Goal: Task Accomplishment & Management: Manage account settings

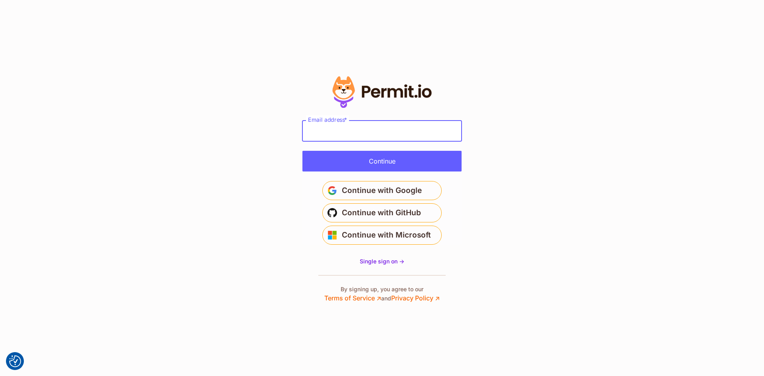
click at [378, 137] on input "Email address *" at bounding box center [381, 131] width 159 height 21
type input "**********"
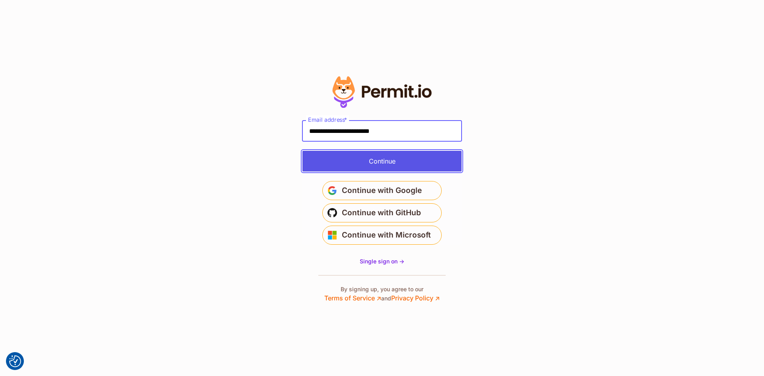
click at [379, 162] on button "Continue" at bounding box center [381, 161] width 159 height 21
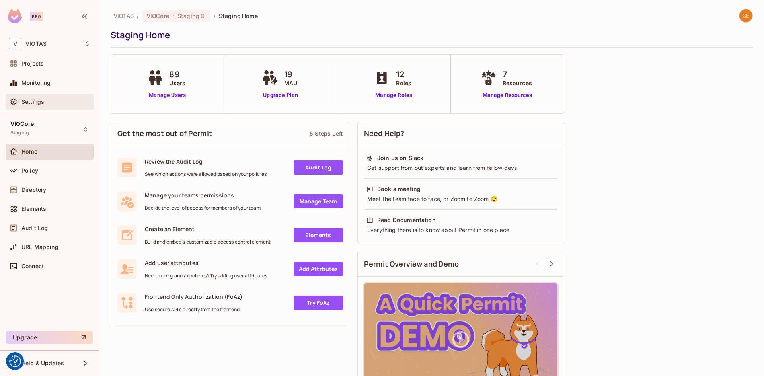
click at [34, 99] on span "Settings" at bounding box center [32, 102] width 23 height 6
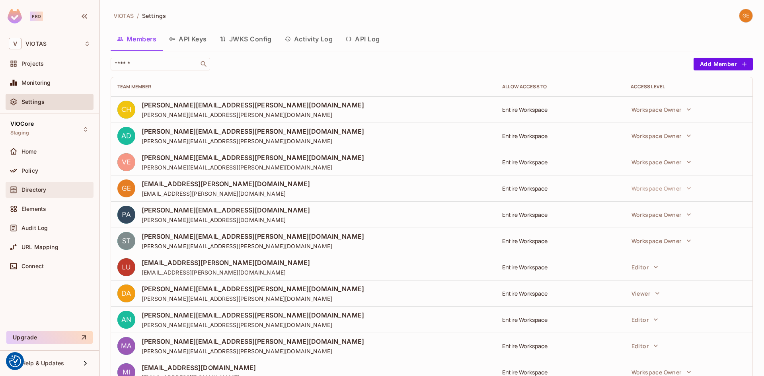
click at [46, 195] on div "Directory" at bounding box center [50, 190] width 88 height 16
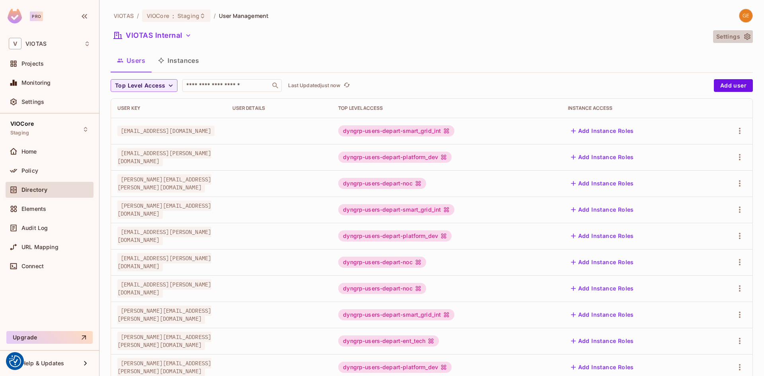
click at [730, 40] on button "Settings" at bounding box center [733, 36] width 40 height 13
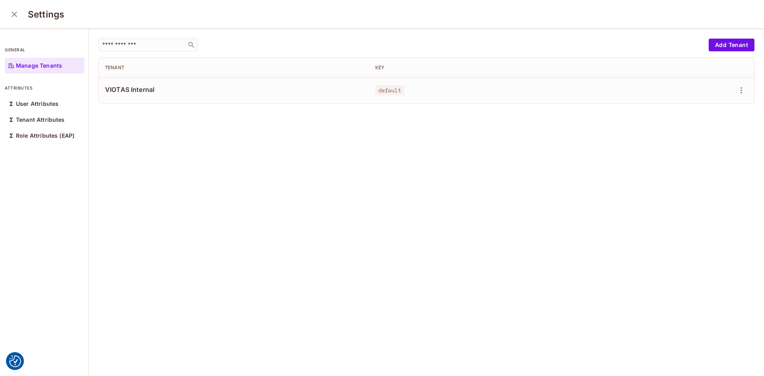
drag, startPoint x: 442, startPoint y: 101, endPoint x: 413, endPoint y: 107, distance: 29.8
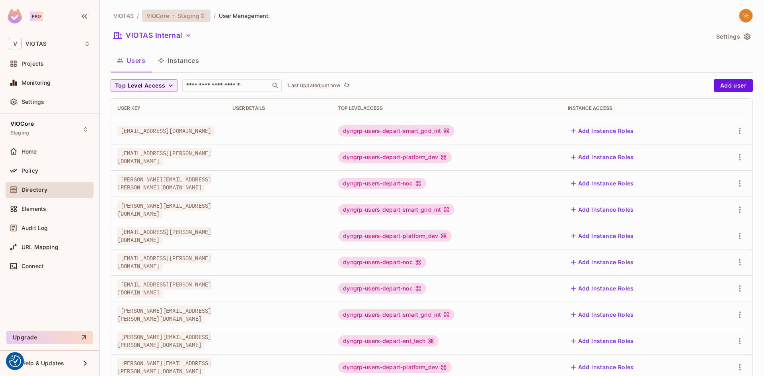
click at [195, 19] on span "Staging" at bounding box center [188, 16] width 22 height 8
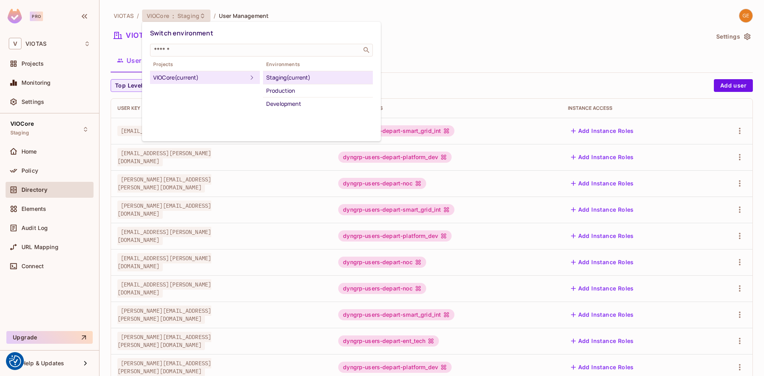
click at [469, 34] on div at bounding box center [382, 188] width 764 height 376
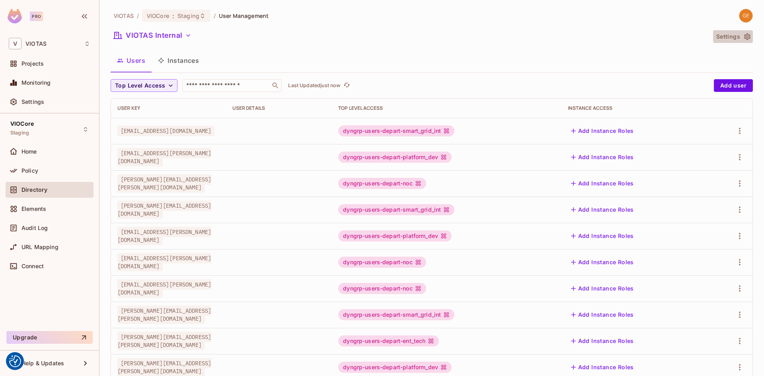
click at [724, 36] on button "Settings" at bounding box center [733, 36] width 40 height 13
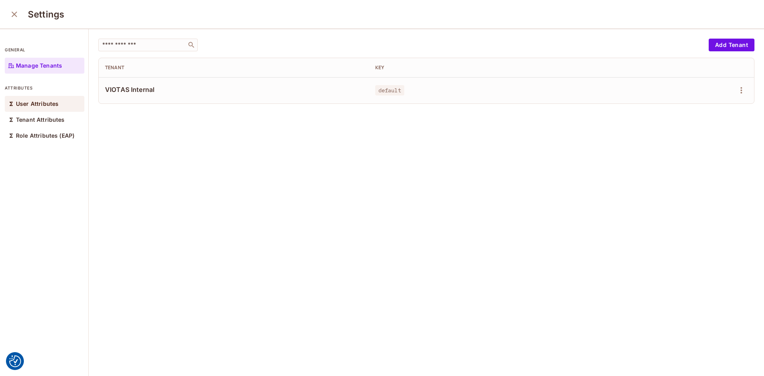
click at [28, 105] on p "User Attributes" at bounding box center [37, 104] width 43 height 6
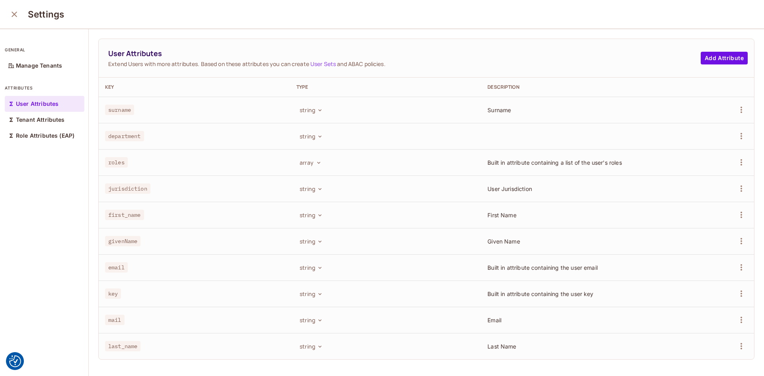
scroll to position [1, 0]
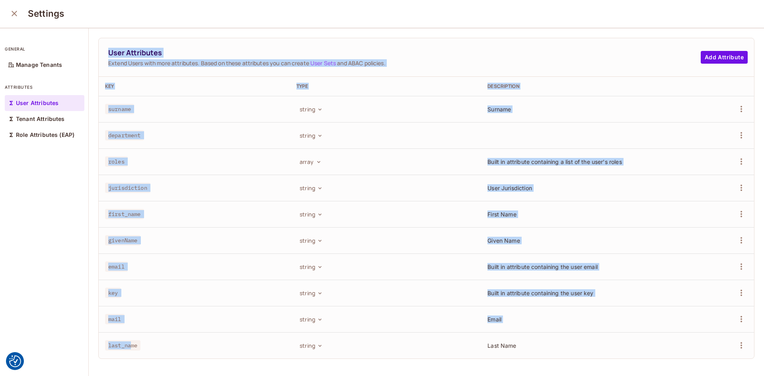
drag, startPoint x: 85, startPoint y: 337, endPoint x: 132, endPoint y: 335, distance: 47.0
click at [132, 335] on div "general Manage Tenants attributes User Attributes Tenant Attributes Role Attrib…" at bounding box center [382, 202] width 764 height 348
click at [117, 222] on td "first_name" at bounding box center [194, 214] width 191 height 26
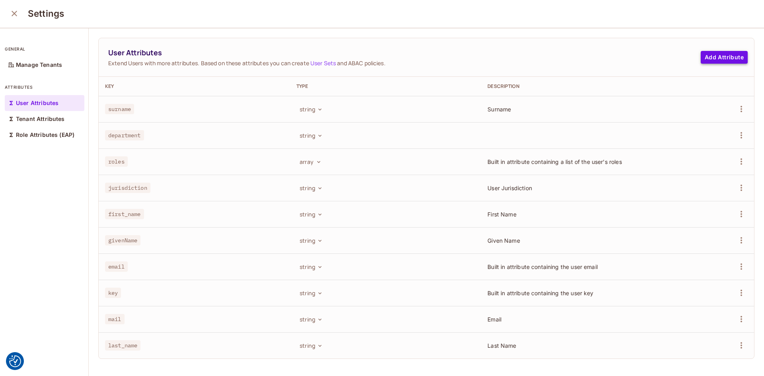
click at [713, 56] on button "Add Attribute" at bounding box center [724, 57] width 47 height 13
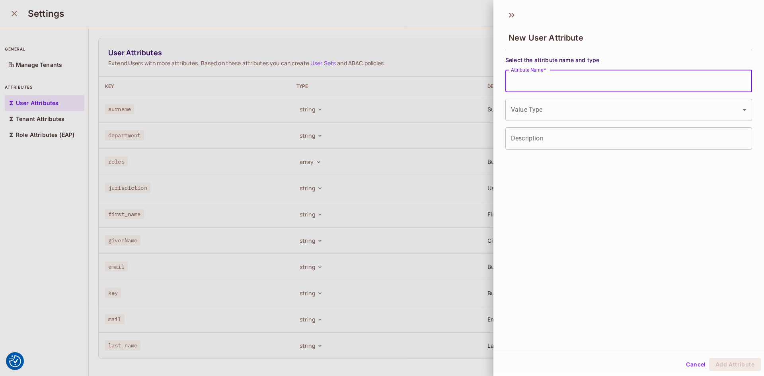
click at [637, 82] on input "Attribute Name   *" at bounding box center [628, 81] width 247 height 22
type input "**********"
click at [630, 101] on body "We use cookies to enhance your browsing experience, serve personalized ads or c…" at bounding box center [382, 188] width 764 height 376
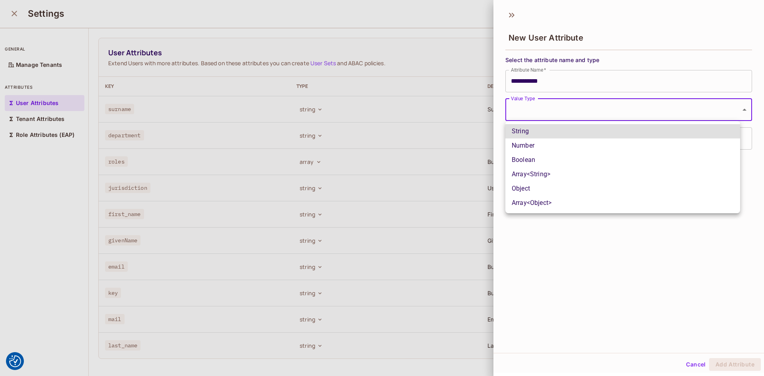
click at [536, 135] on li "String" at bounding box center [622, 131] width 235 height 14
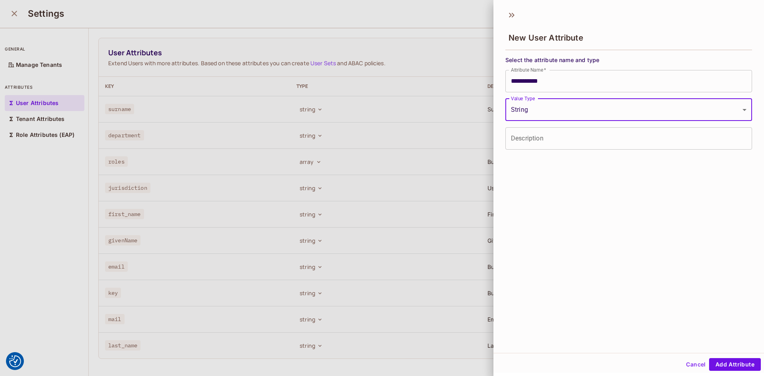
type input "******"
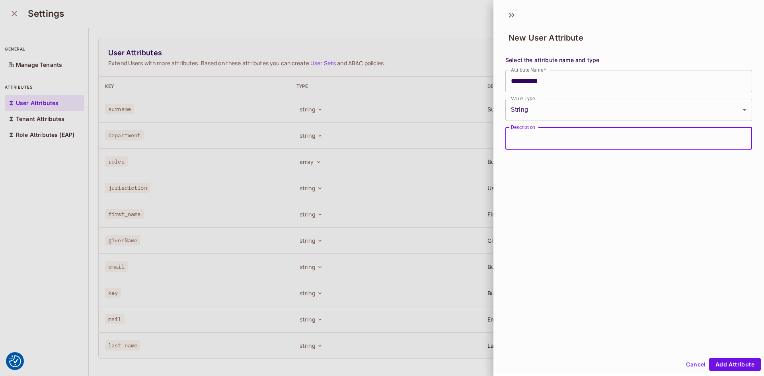
click at [544, 146] on input "Description" at bounding box center [628, 138] width 247 height 22
type input "**********"
click at [728, 363] on button "Add Attribute" at bounding box center [735, 364] width 52 height 13
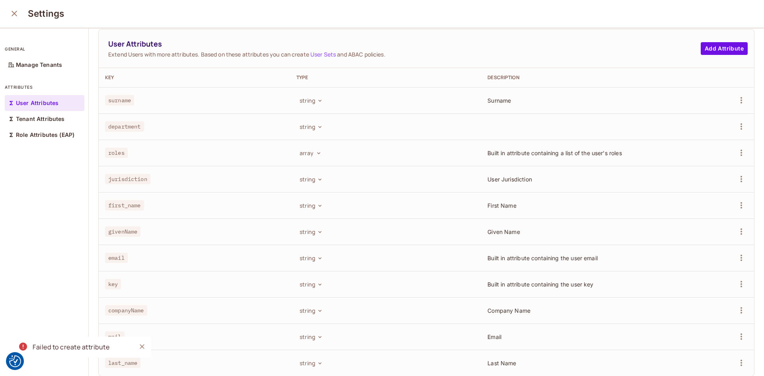
scroll to position [0, 0]
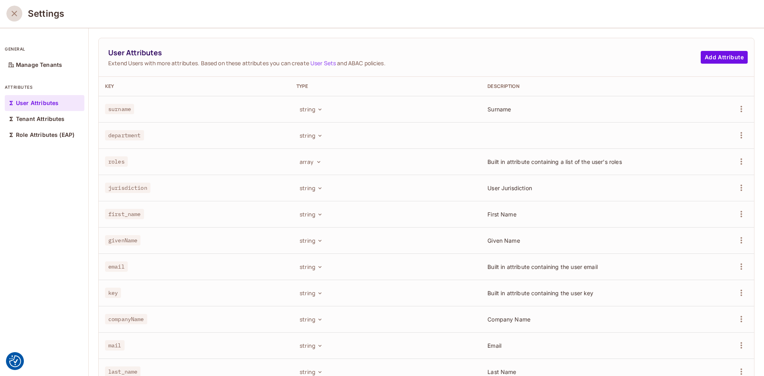
click at [16, 15] on icon "close" at bounding box center [15, 14] width 10 height 10
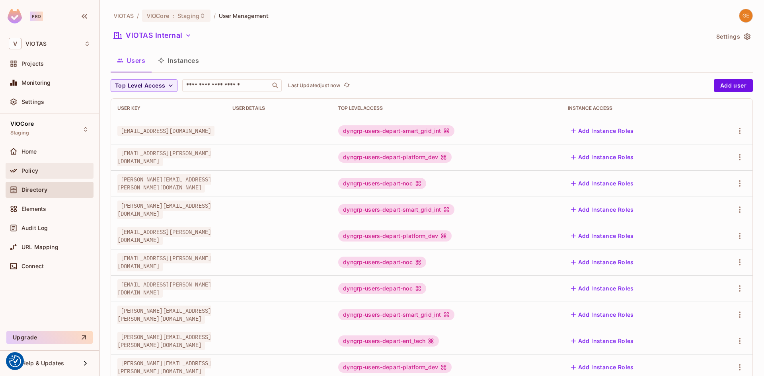
click at [48, 169] on div "Policy" at bounding box center [55, 171] width 69 height 6
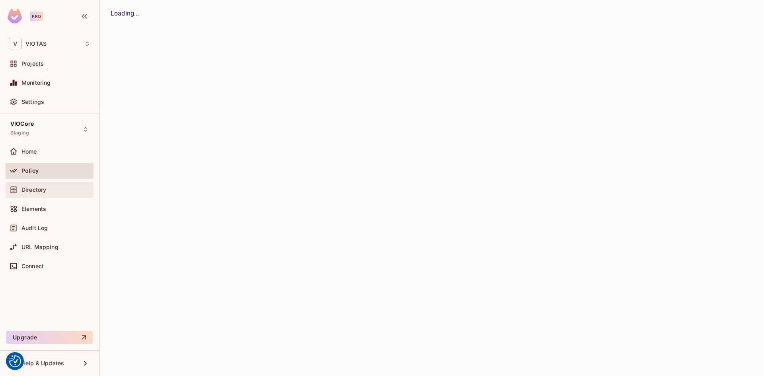
click at [42, 185] on div "Directory" at bounding box center [50, 190] width 82 height 10
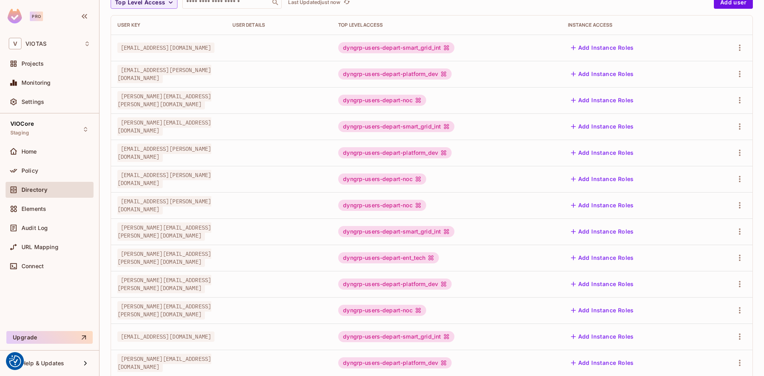
scroll to position [180, 0]
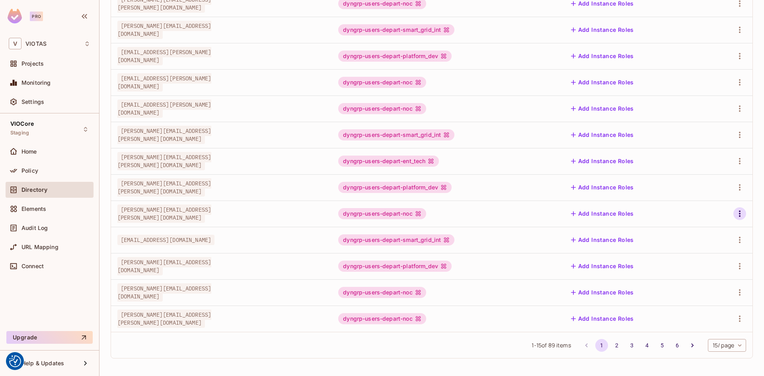
click at [737, 216] on icon "button" at bounding box center [740, 214] width 10 height 10
click at [692, 251] on div "Edit Attributes" at bounding box center [705, 250] width 39 height 8
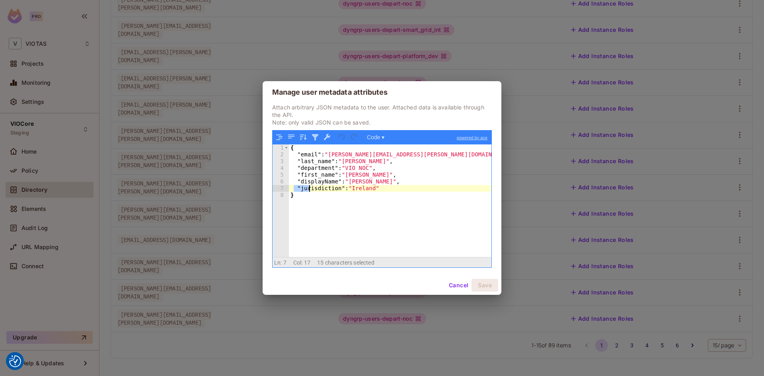
drag, startPoint x: 294, startPoint y: 186, endPoint x: 346, endPoint y: 185, distance: 51.7
click at [346, 185] on div "{ "email" : "[PERSON_NAME][EMAIL_ADDRESS][PERSON_NAME][DOMAIN_NAME]" , "last_na…" at bounding box center [390, 207] width 203 height 127
click at [348, 189] on div "{ "email" : "[PERSON_NAME][EMAIL_ADDRESS][PERSON_NAME][DOMAIN_NAME]" , "last_na…" at bounding box center [390, 200] width 203 height 113
click at [448, 281] on button "Cancel" at bounding box center [459, 285] width 26 height 13
